Goal: Task Accomplishment & Management: Complete application form

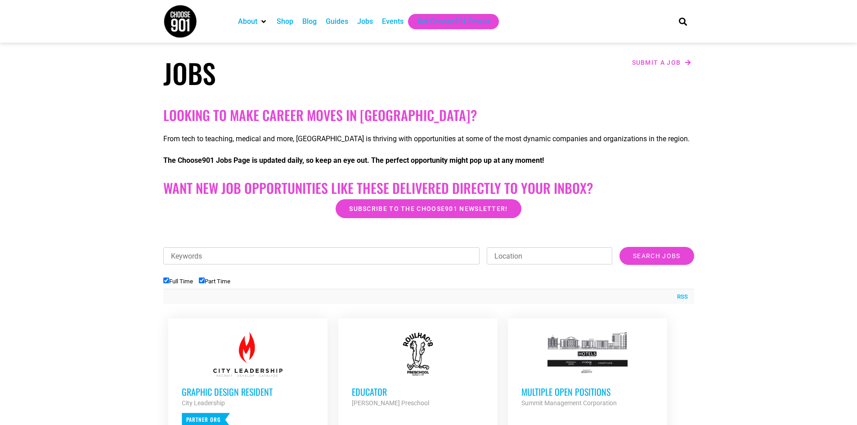
scroll to position [135, 0]
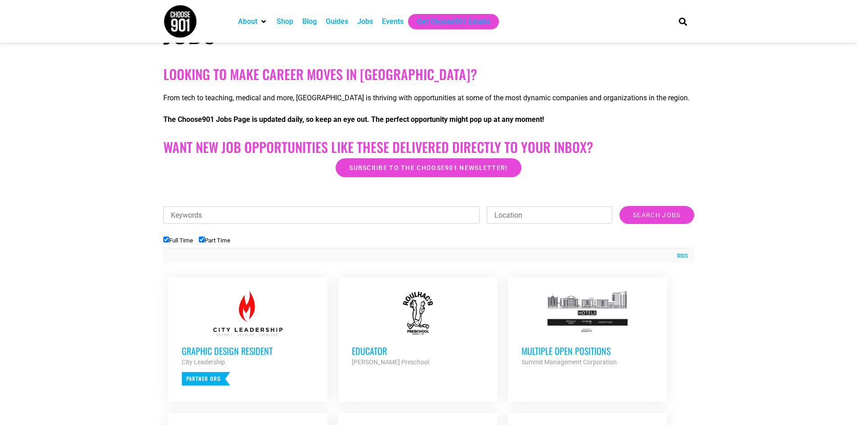
click at [363, 349] on h3 "Educator" at bounding box center [418, 351] width 132 height 12
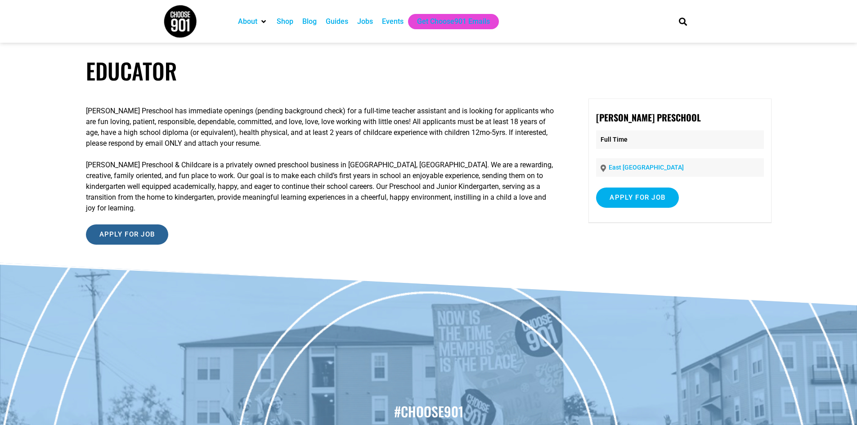
click at [139, 224] on input "Apply for job" at bounding box center [127, 234] width 83 height 20
